Goal: Information Seeking & Learning: Understand process/instructions

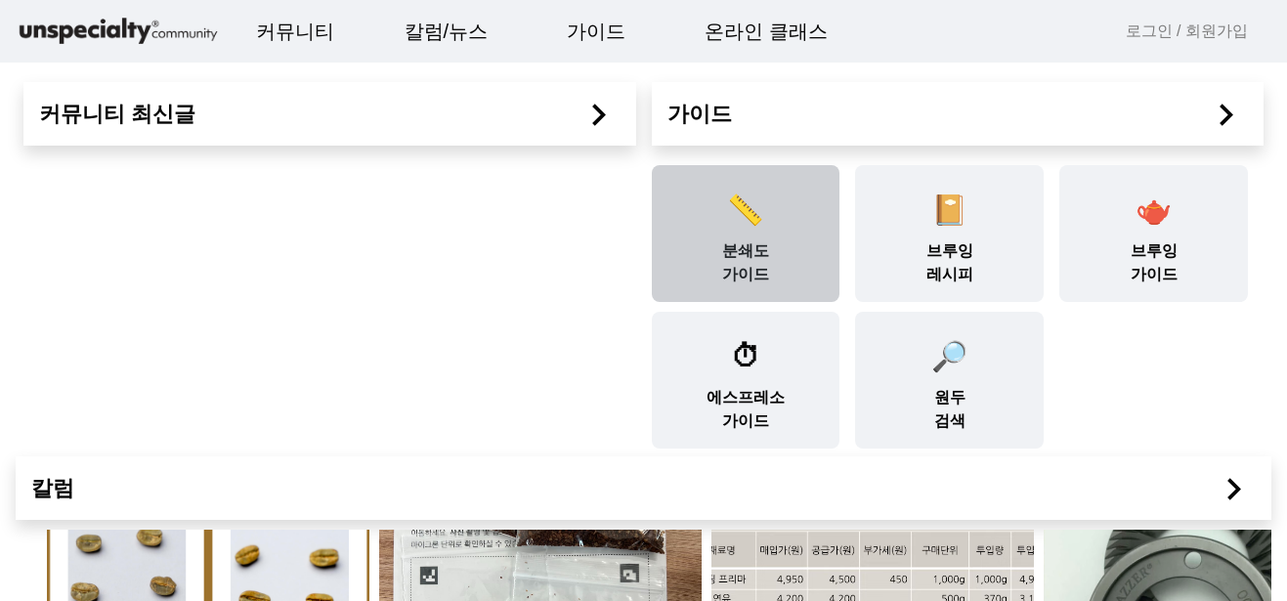
click at [756, 263] on div "📏 분쇄도 가이드" at bounding box center [746, 233] width 189 height 137
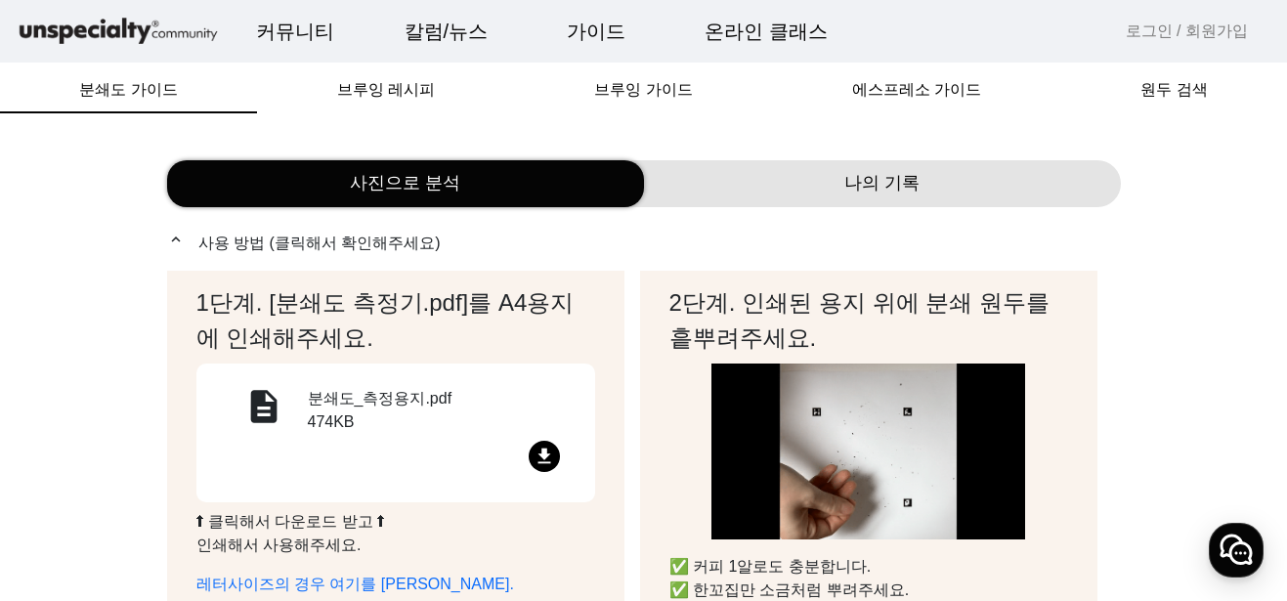
click at [202, 297] on h2 "1단계. [분쇄도 측정기.pdf]를 A4용지에 인쇄해주세요." at bounding box center [395, 320] width 399 height 70
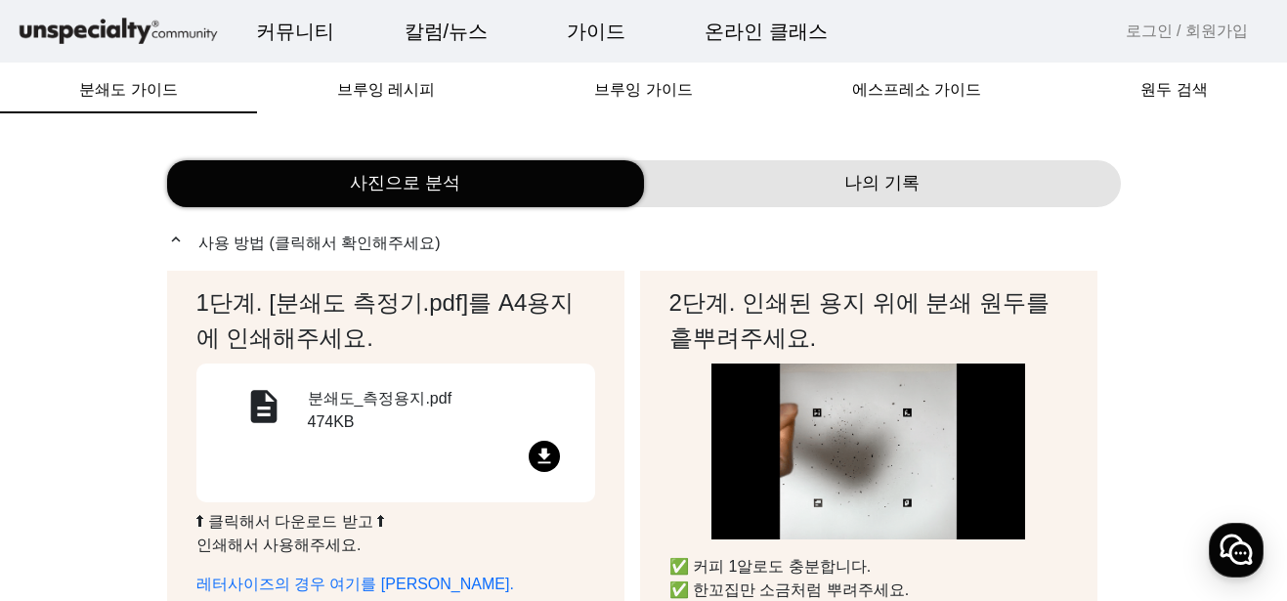
click at [544, 456] on mat-icon "file_download" at bounding box center [544, 456] width 31 height 31
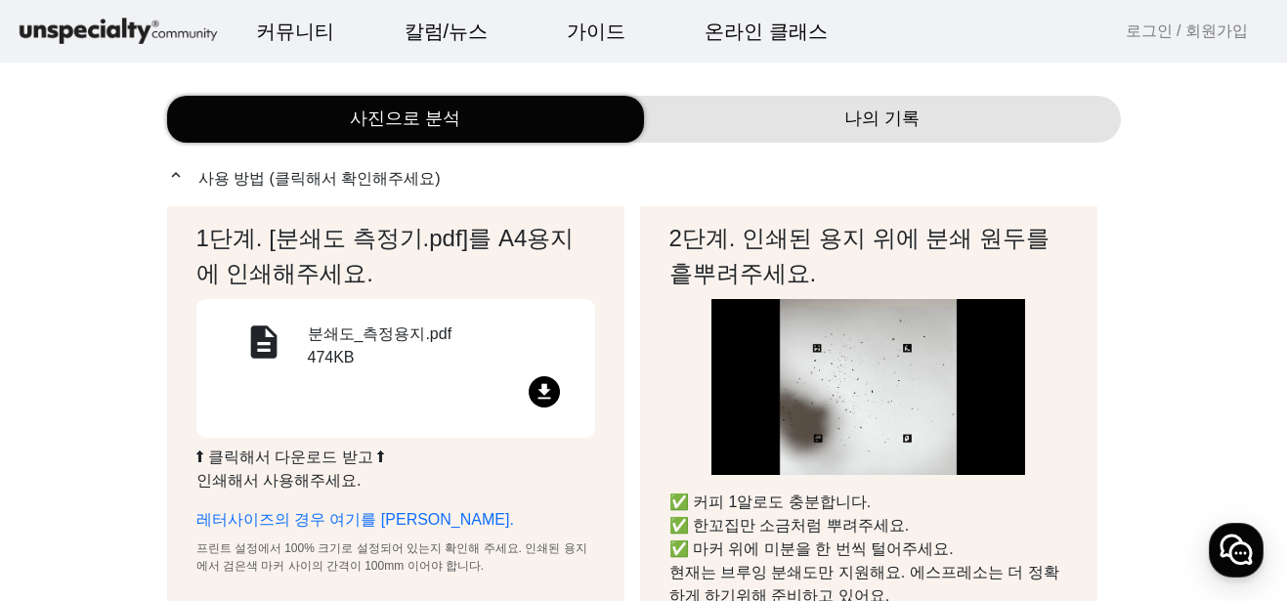
scroll to position [98, 0]
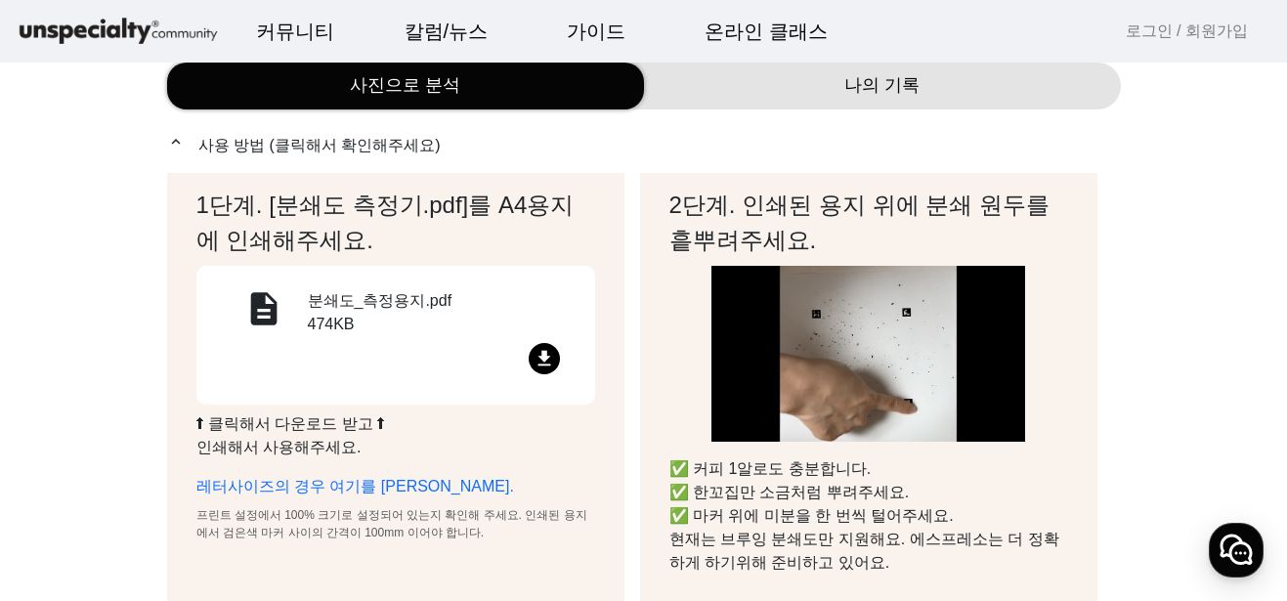
click at [747, 201] on h2 "2단계. 인쇄된 용지 위에 분쇄 원두를 흩뿌려주세요." at bounding box center [869, 223] width 399 height 70
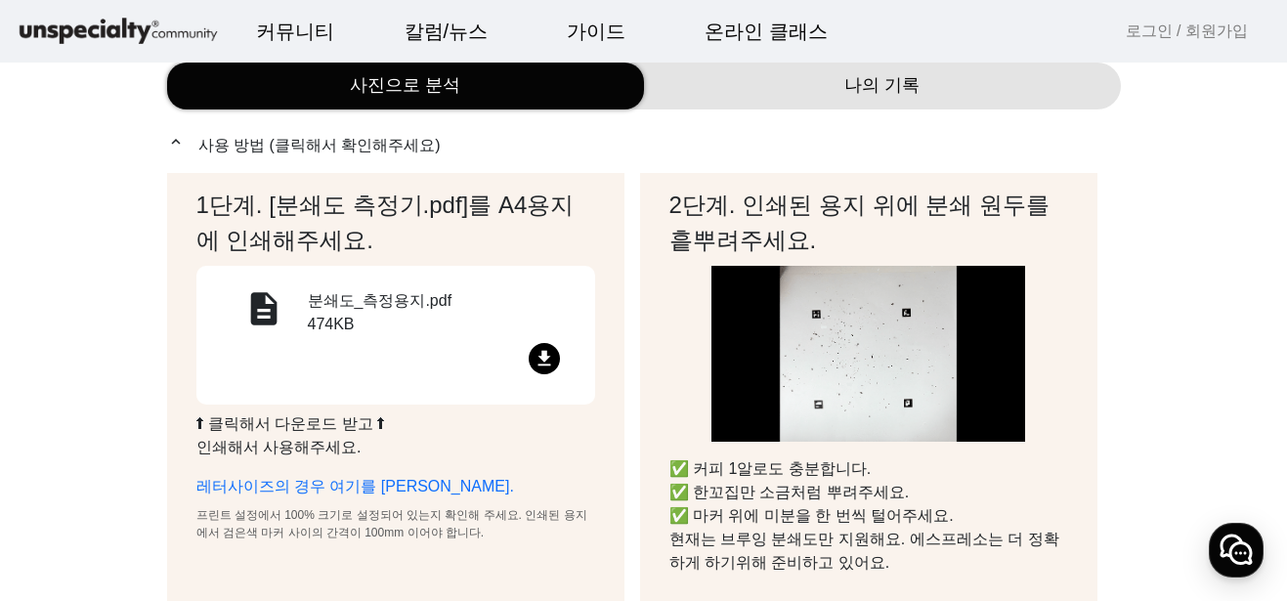
drag, startPoint x: 673, startPoint y: 206, endPoint x: 1128, endPoint y: 373, distance: 484.3
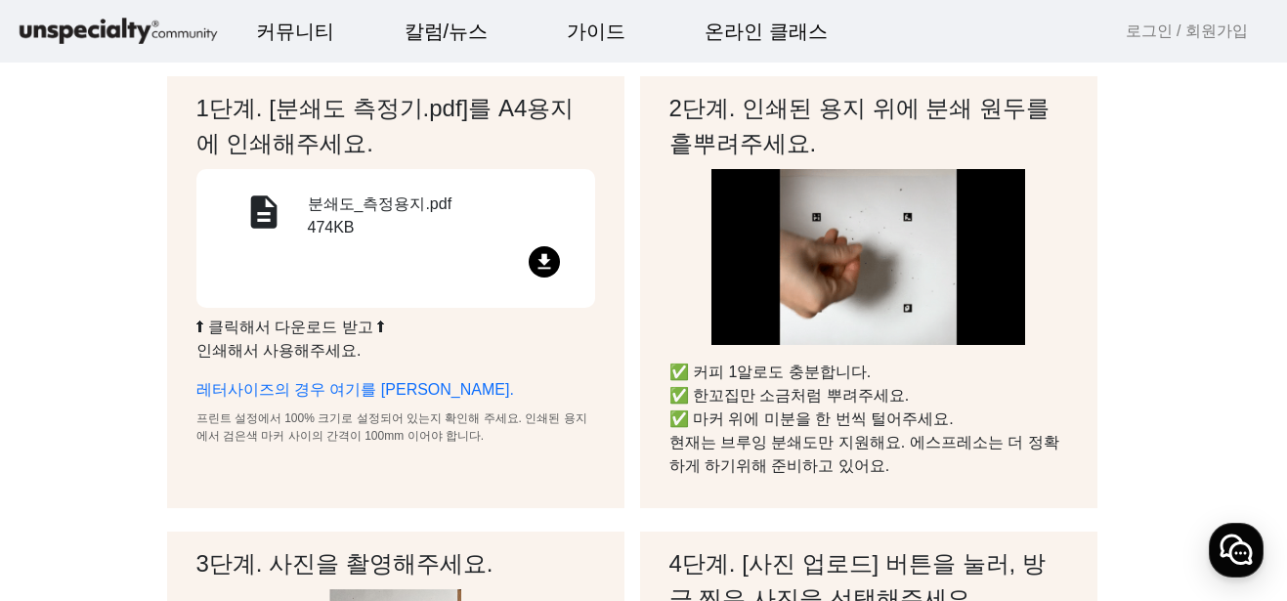
scroll to position [195, 0]
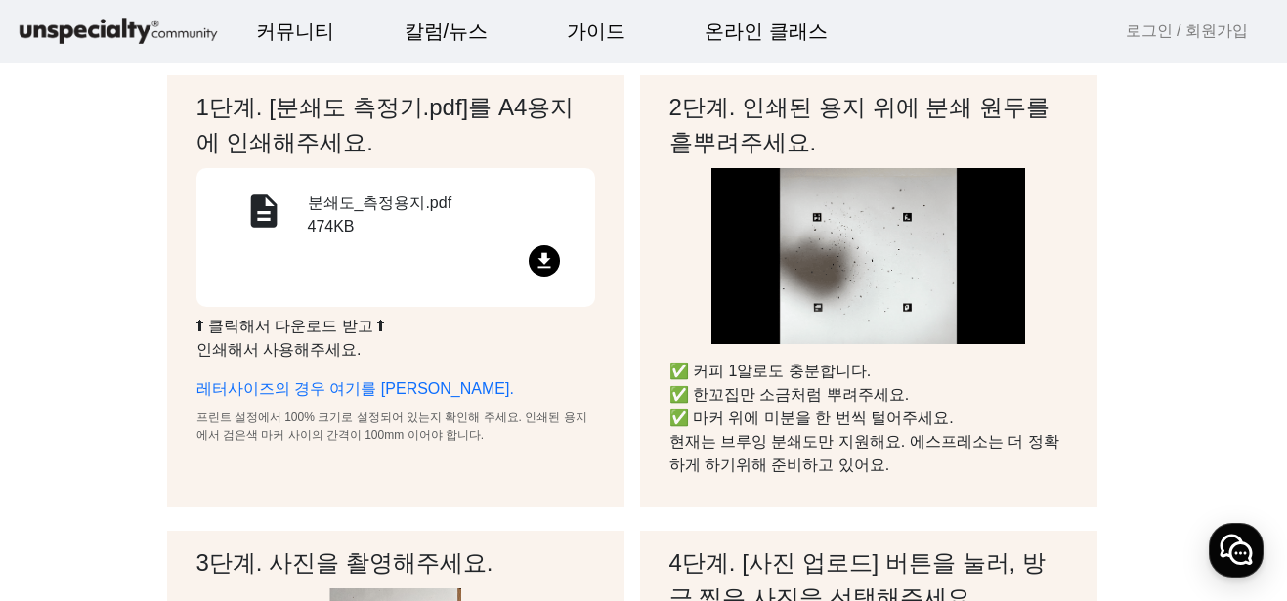
drag, startPoint x: 877, startPoint y: 394, endPoint x: 829, endPoint y: 428, distance: 58.9
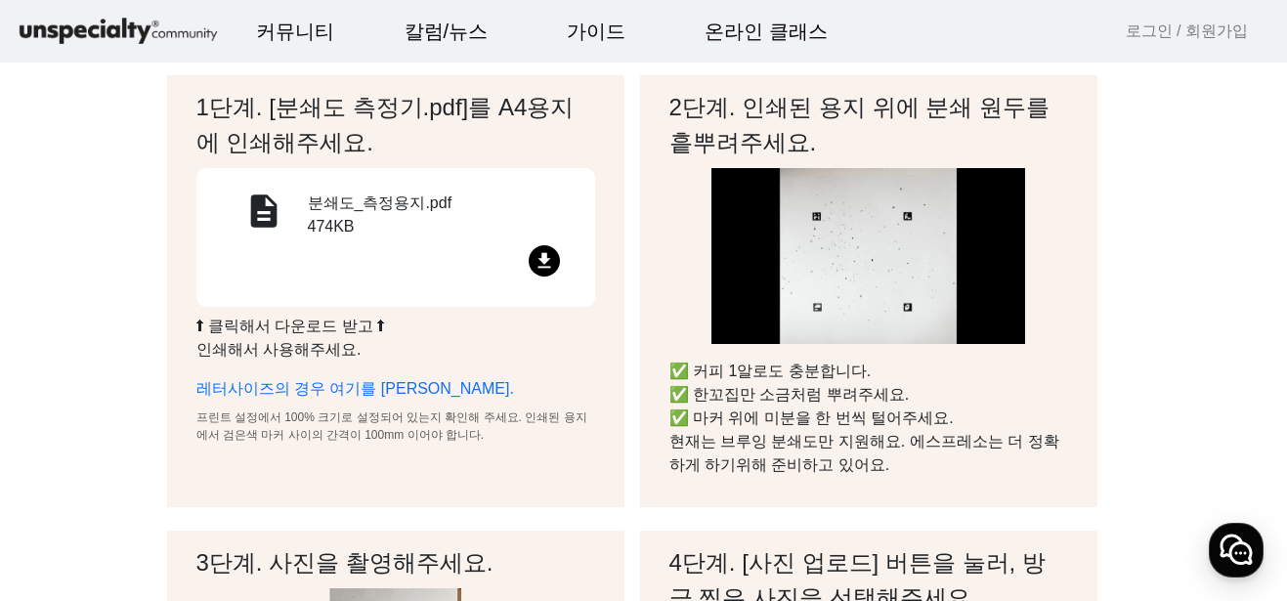
click at [829, 428] on p "✅ 커피 1알로도 충분합니다. ✅ 한꼬집만 소금처럼 뿌려주세요. ✅ 마커 위에 미분을 한 번씩 털어주세요. 현재는 브루잉 분쇄도만 지원해요. …" at bounding box center [869, 418] width 399 height 117
click at [826, 435] on p "✅ 커피 1알로도 충분합니다. ✅ 한꼬집만 소금처럼 뿌려주세요. ✅ 마커 위에 미분을 한 번씩 털어주세요. 현재는 브루잉 분쇄도만 지원해요. …" at bounding box center [869, 418] width 399 height 117
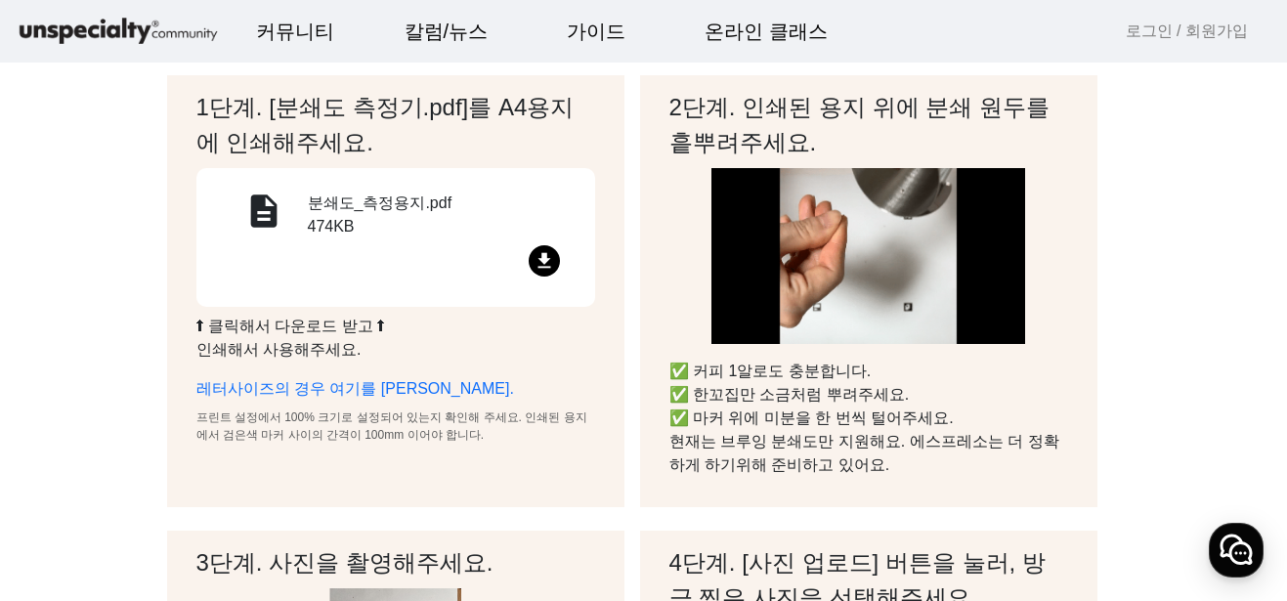
click at [826, 435] on p "✅ 커피 1알로도 충분합니다. ✅ 한꼬집만 소금처럼 뿌려주세요. ✅ 마커 위에 미분을 한 번씩 털어주세요. 현재는 브루잉 분쇄도만 지원해요. …" at bounding box center [869, 418] width 399 height 117
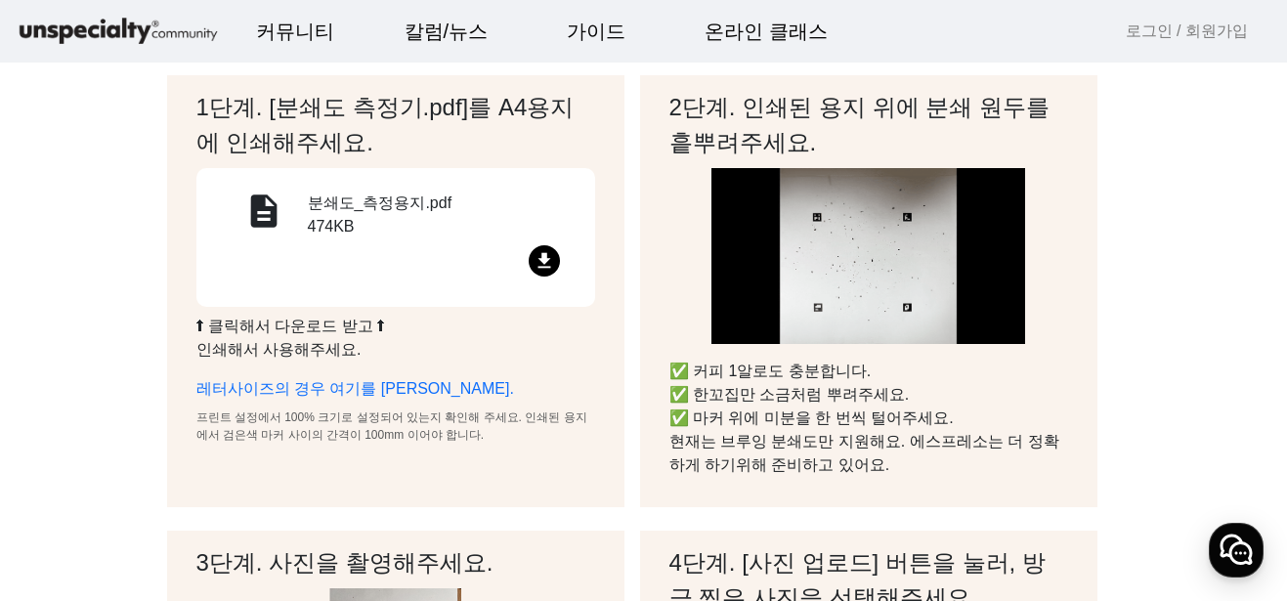
drag, startPoint x: 701, startPoint y: 112, endPoint x: 1163, endPoint y: 101, distance: 462.5
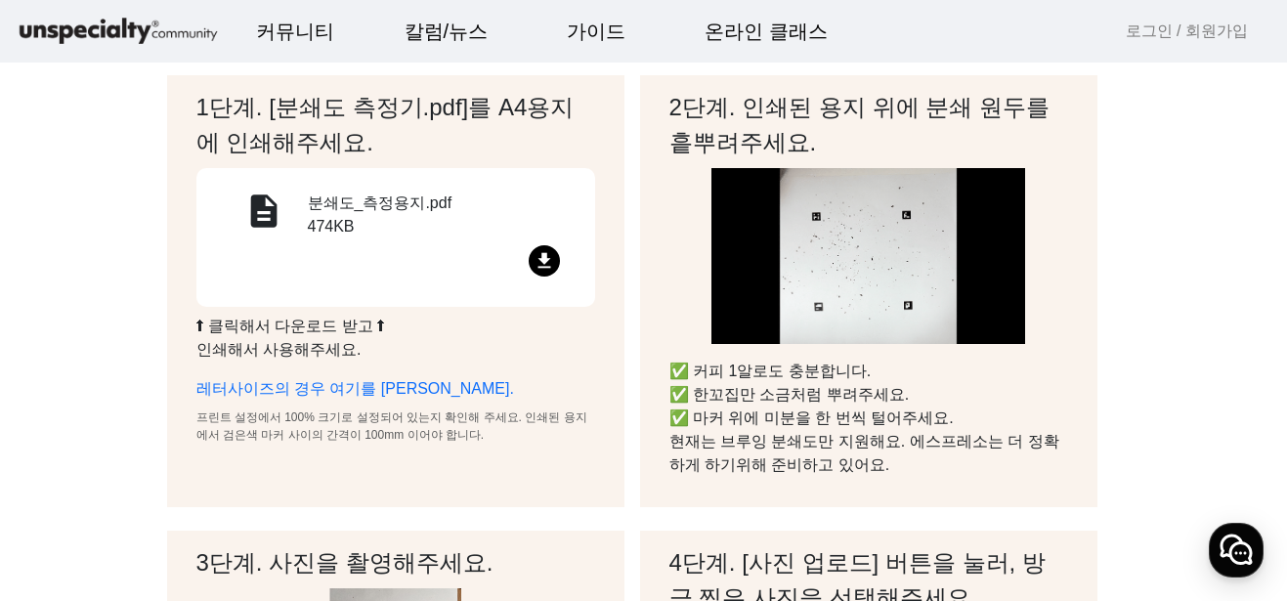
drag, startPoint x: 1044, startPoint y: 211, endPoint x: 1182, endPoint y: 216, distance: 137.9
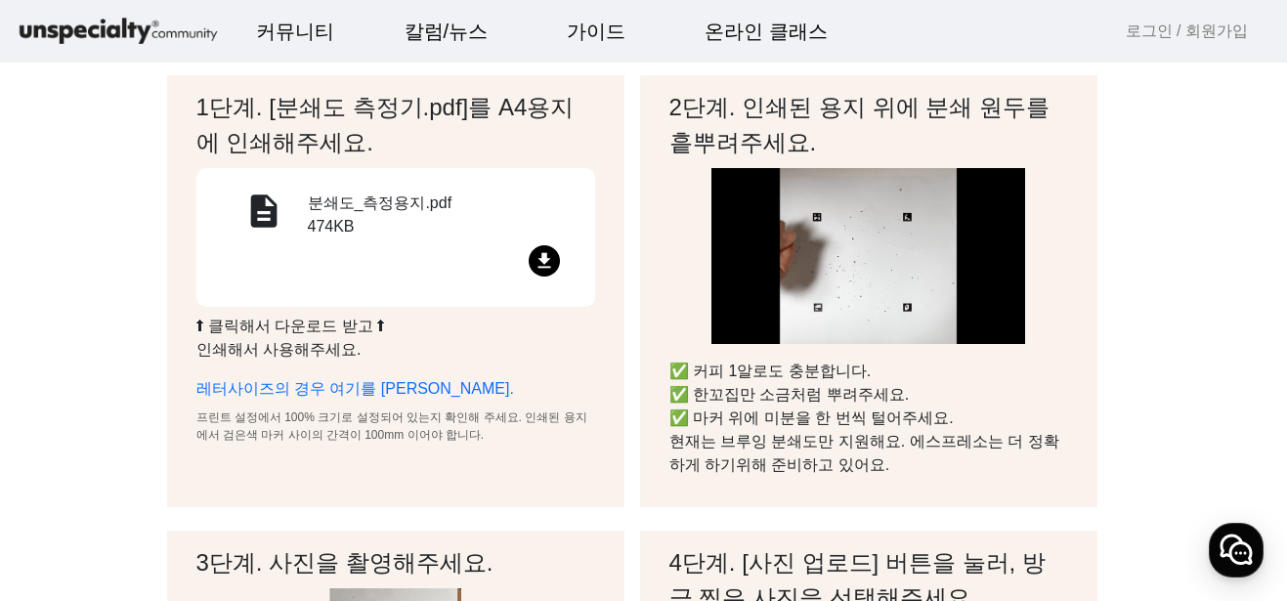
click at [829, 278] on img at bounding box center [869, 256] width 314 height 176
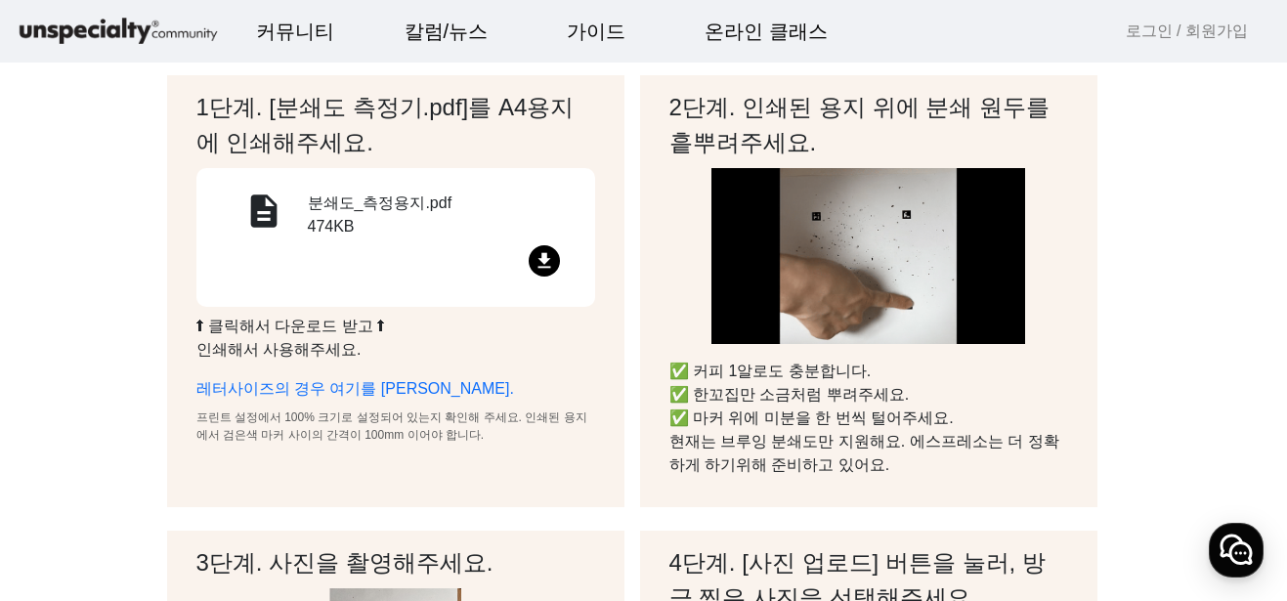
click at [829, 278] on img at bounding box center [869, 256] width 314 height 176
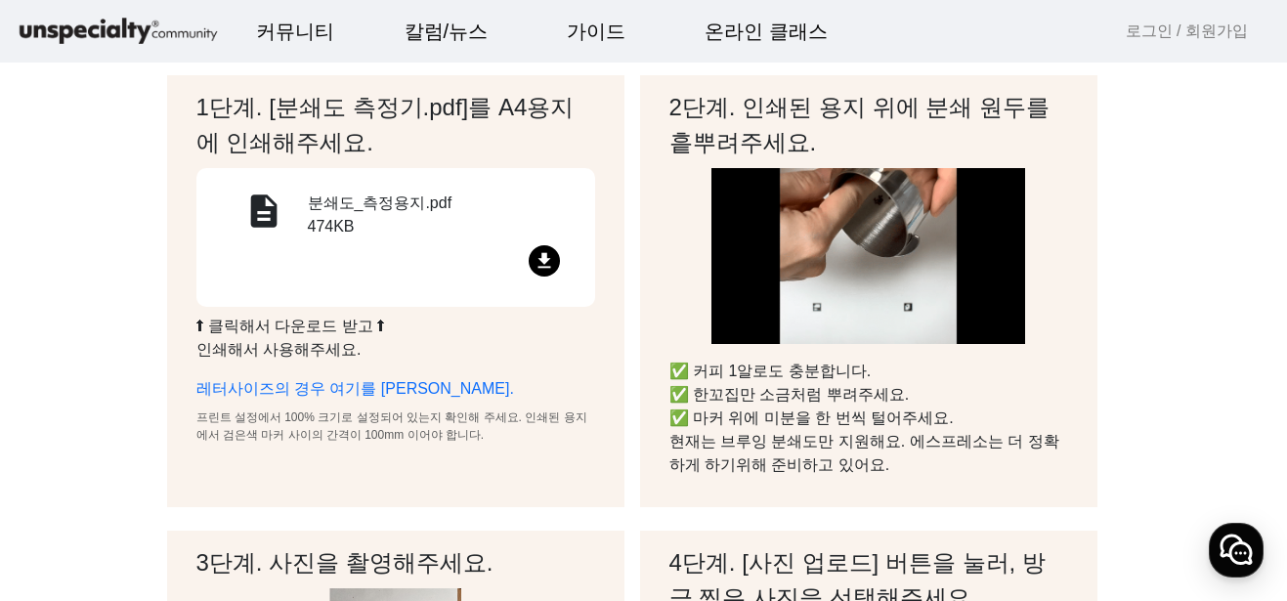
click at [829, 278] on img at bounding box center [869, 256] width 314 height 176
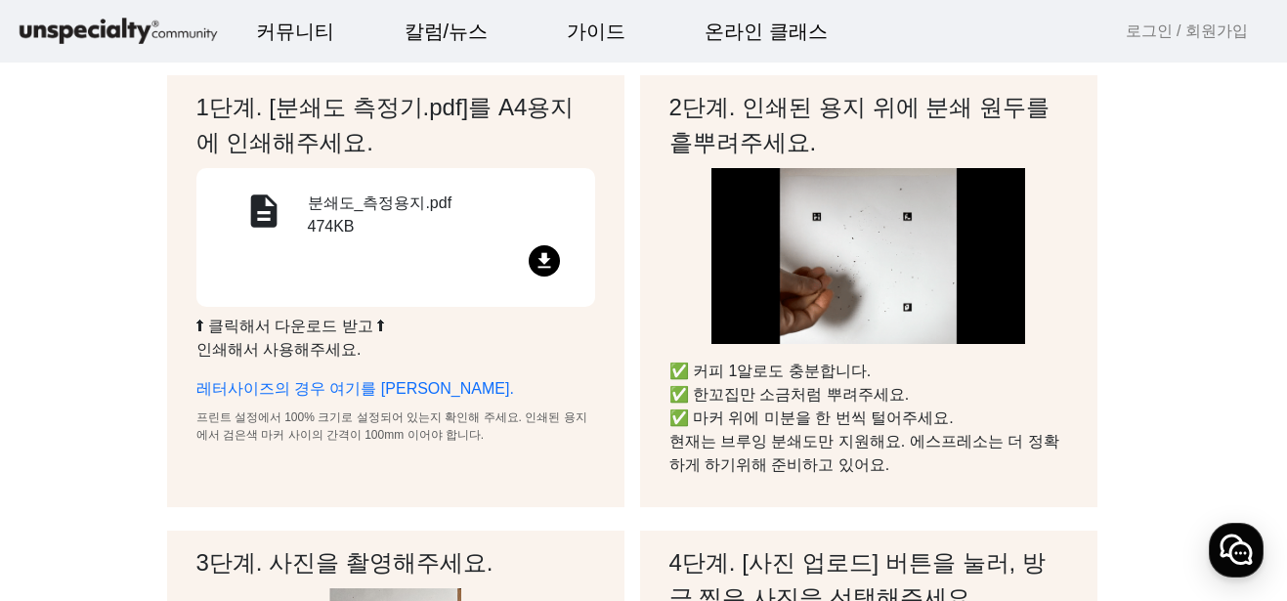
click at [829, 278] on img at bounding box center [869, 256] width 314 height 176
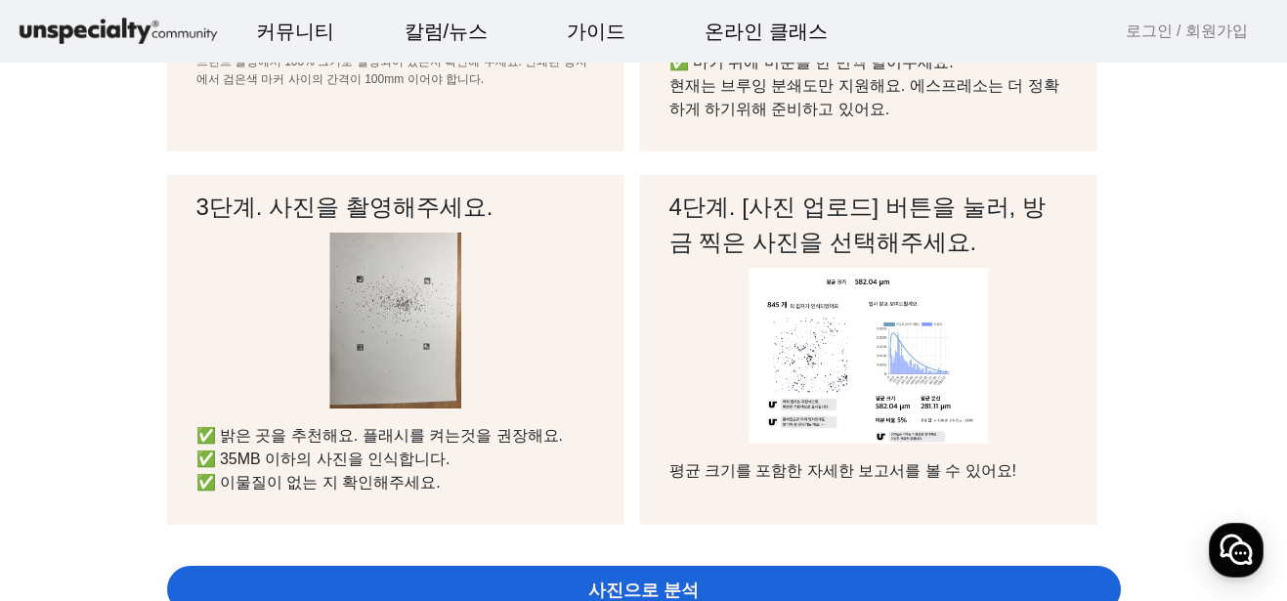
scroll to position [586, 0]
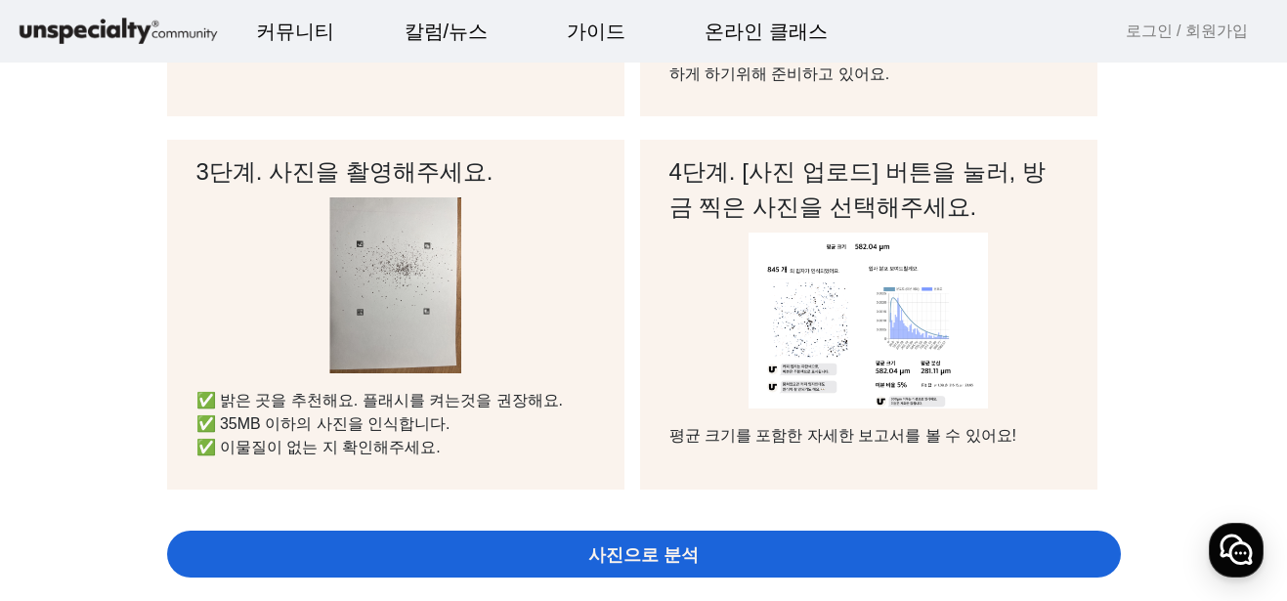
click at [379, 292] on img at bounding box center [395, 285] width 132 height 176
